Goal: Task Accomplishment & Management: Use online tool/utility

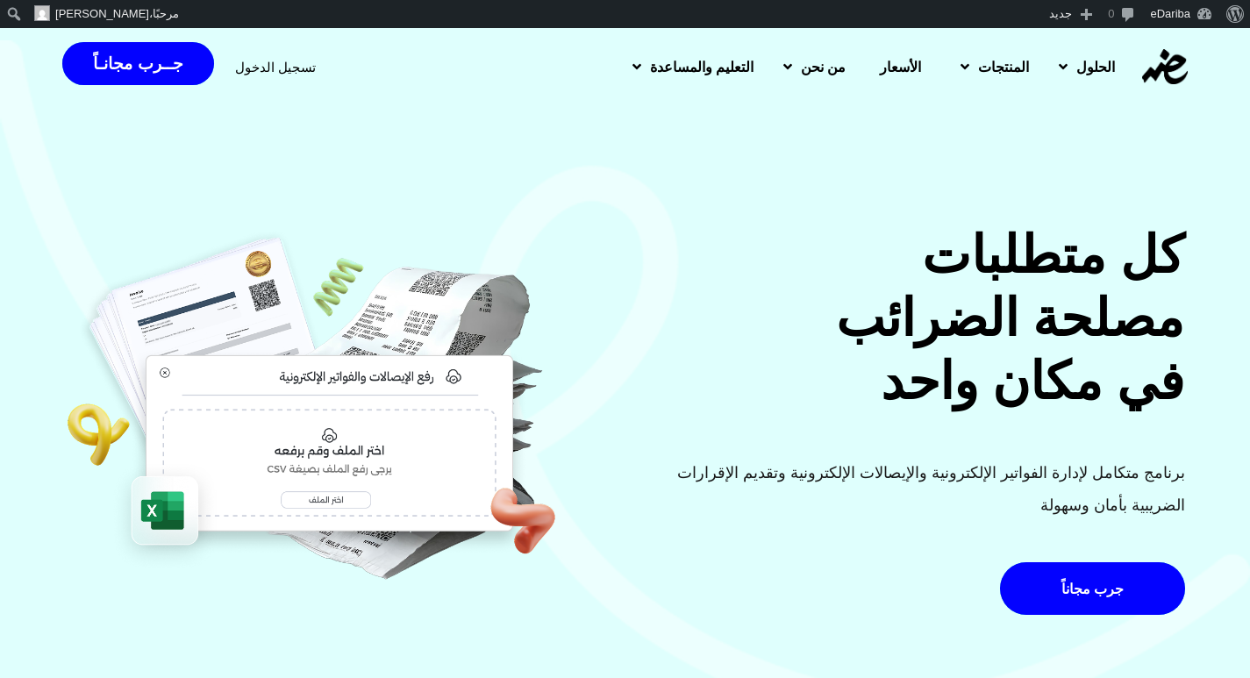
click at [283, 66] on span "تسجيل الدخول" at bounding box center [275, 67] width 81 height 13
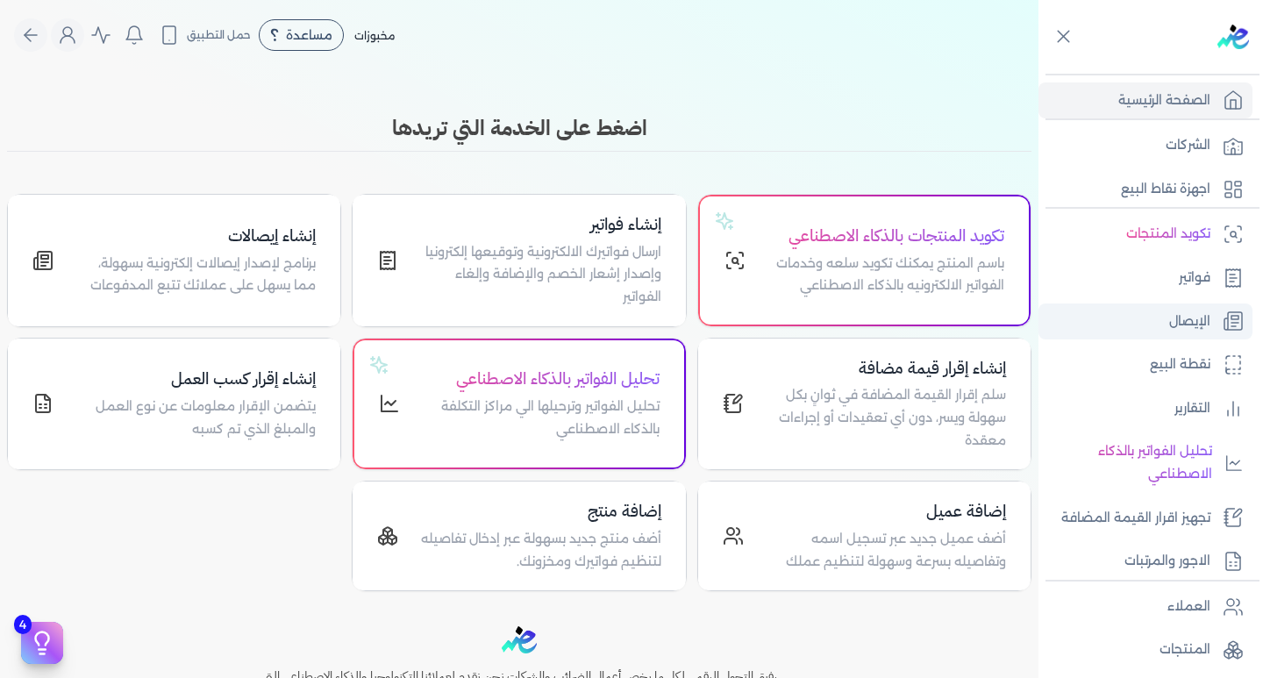
click at [1209, 310] on p "الإيصال" at bounding box center [1189, 321] width 41 height 23
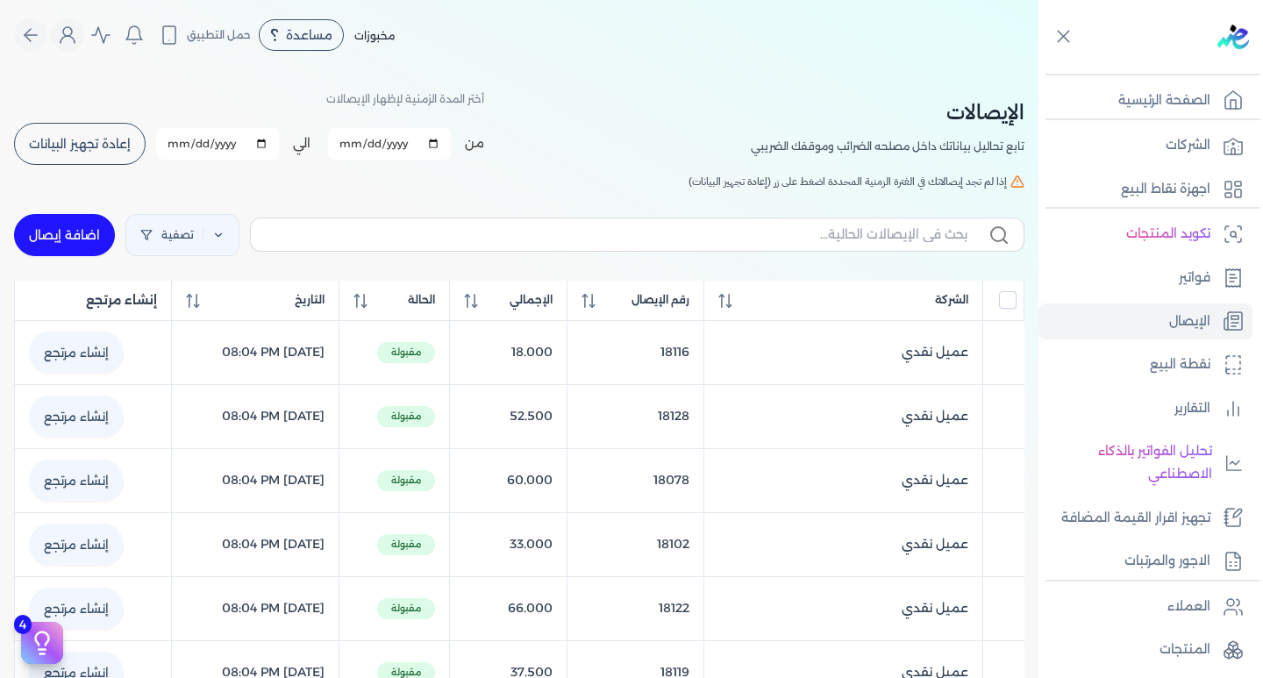
click at [75, 242] on link "اضافة إيصال" at bounding box center [64, 235] width 101 height 42
select select "EGP"
select select "EGS"
select select "B"
